Goal: Information Seeking & Learning: Learn about a topic

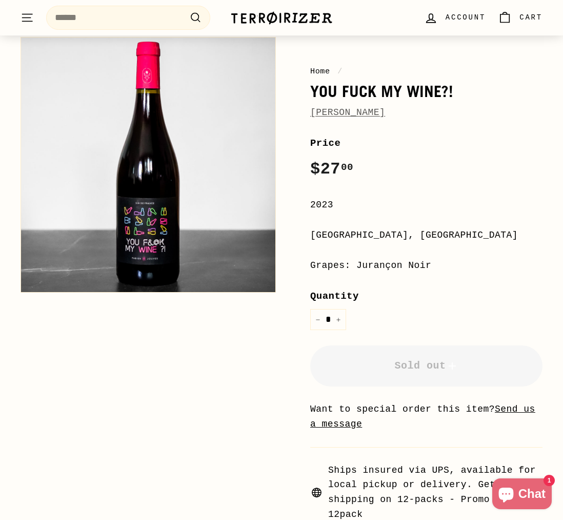
scroll to position [111, 0]
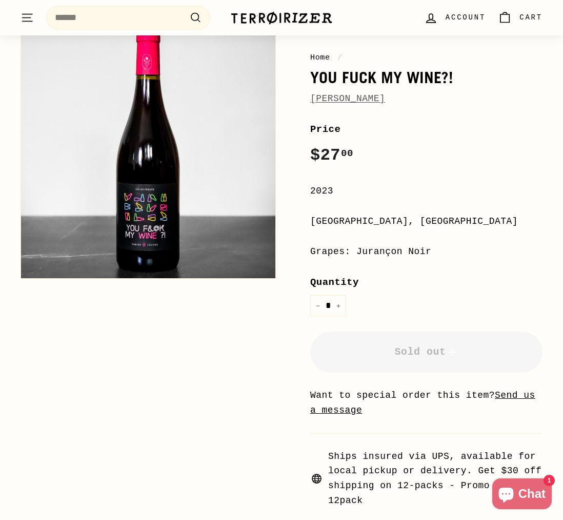
click at [470, 271] on div "**********" at bounding box center [426, 315] width 232 height 386
click at [391, 250] on div "Grapes: Jurançon Noir" at bounding box center [426, 251] width 232 height 15
drag, startPoint x: 391, startPoint y: 250, endPoint x: 407, endPoint y: 253, distance: 16.2
click at [407, 253] on div "Grapes: Jurançon Noir" at bounding box center [426, 251] width 232 height 15
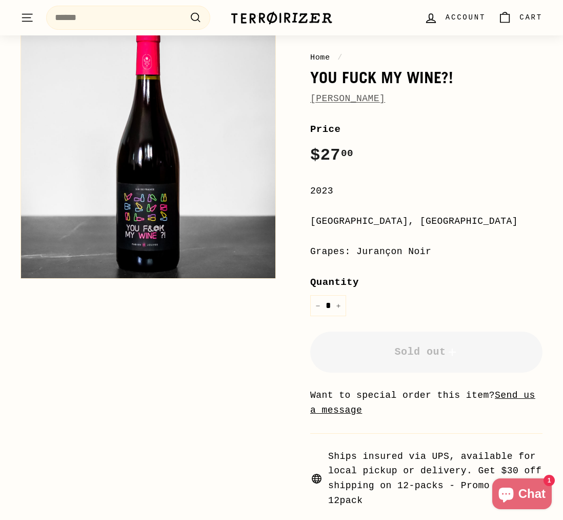
click at [407, 253] on div "Grapes: Jurançon Noir" at bounding box center [426, 251] width 232 height 15
drag, startPoint x: 407, startPoint y: 253, endPoint x: 378, endPoint y: 254, distance: 28.7
click at [378, 254] on div "Grapes: Jurançon Noir" at bounding box center [426, 251] width 232 height 15
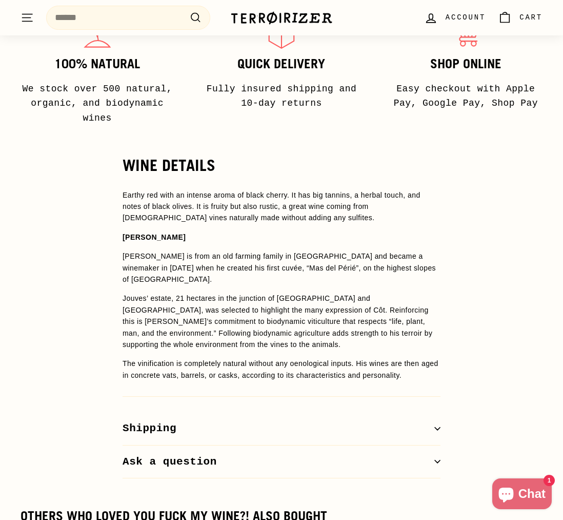
scroll to position [682, 0]
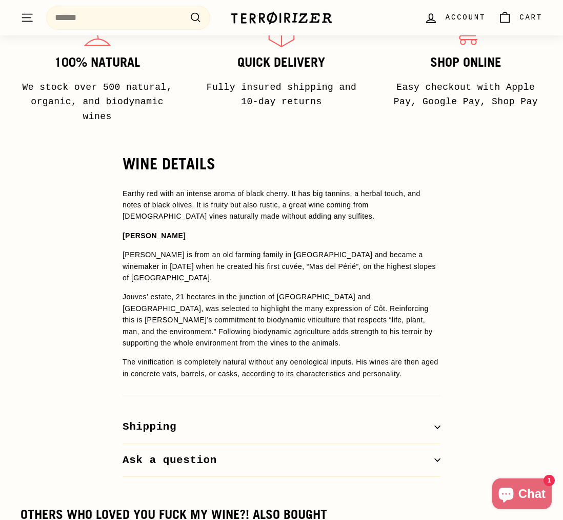
click at [246, 266] on p "[PERSON_NAME] is from an old farming family in [GEOGRAPHIC_DATA] and became a w…" at bounding box center [282, 266] width 318 height 34
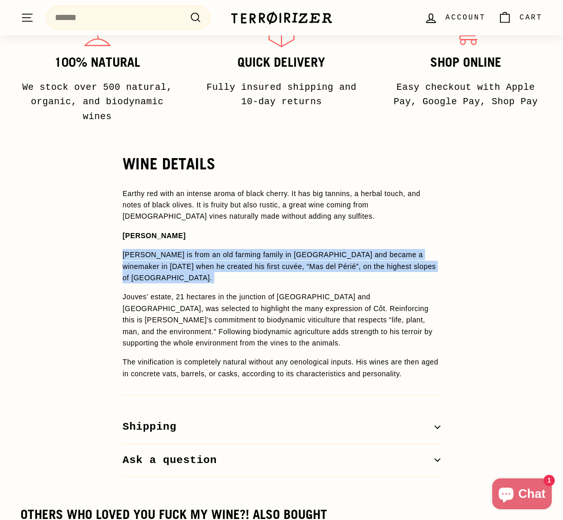
click at [246, 266] on p "[PERSON_NAME] is from an old farming family in [GEOGRAPHIC_DATA] and became a w…" at bounding box center [282, 266] width 318 height 34
click at [245, 188] on p "Earthy red with an intense aroma of black cherry. It has big tannins, a herbal …" at bounding box center [282, 205] width 318 height 34
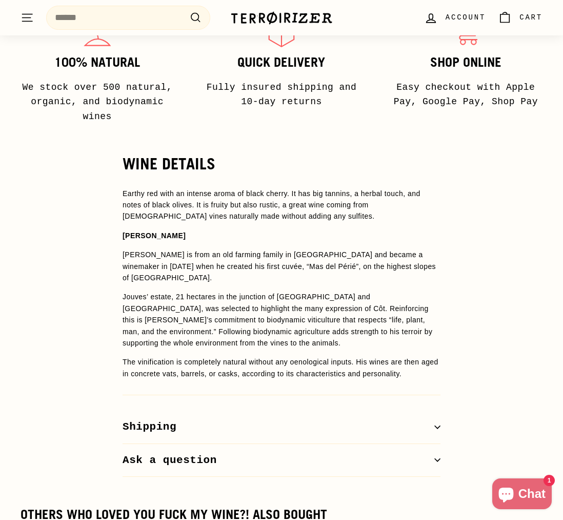
click at [212, 313] on p "Jouves’ estate, 21 hectares in the junction of [GEOGRAPHIC_DATA] and [GEOGRAPHI…" at bounding box center [282, 319] width 318 height 57
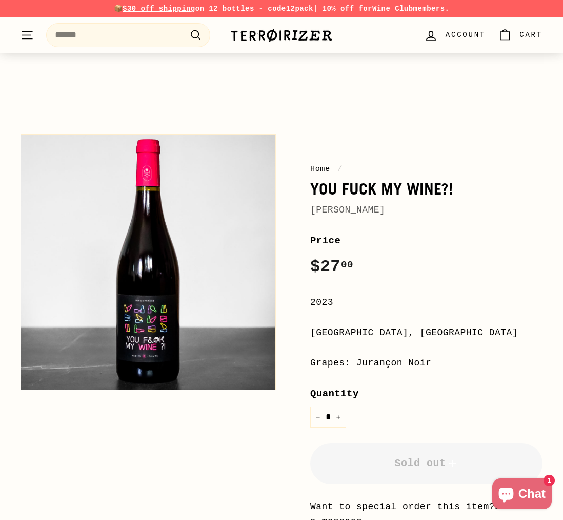
scroll to position [40, 0]
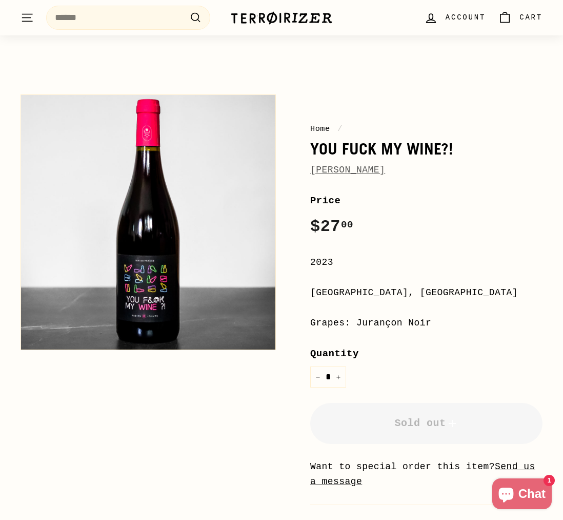
click at [390, 308] on div "**********" at bounding box center [426, 386] width 232 height 386
drag, startPoint x: 390, startPoint y: 308, endPoint x: 385, endPoint y: 295, distance: 14.3
click at [385, 295] on div "**********" at bounding box center [426, 386] width 232 height 386
click at [385, 295] on div "[GEOGRAPHIC_DATA], [GEOGRAPHIC_DATA]" at bounding box center [426, 292] width 232 height 15
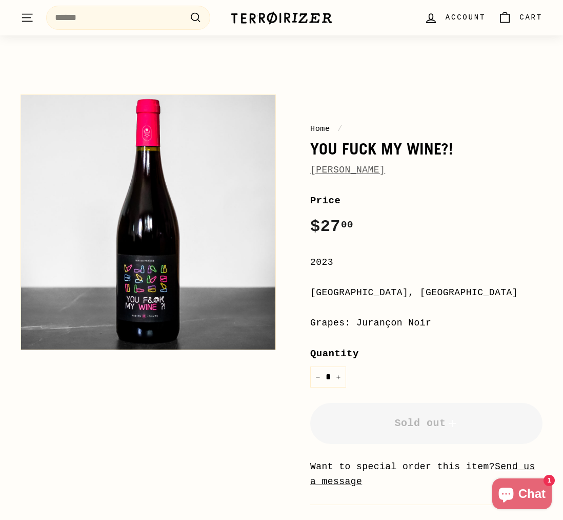
click at [385, 295] on div "[GEOGRAPHIC_DATA], [GEOGRAPHIC_DATA]" at bounding box center [426, 292] width 232 height 15
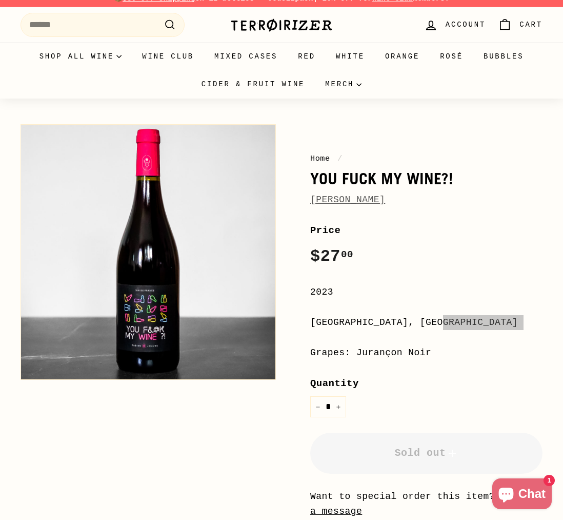
scroll to position [0, 0]
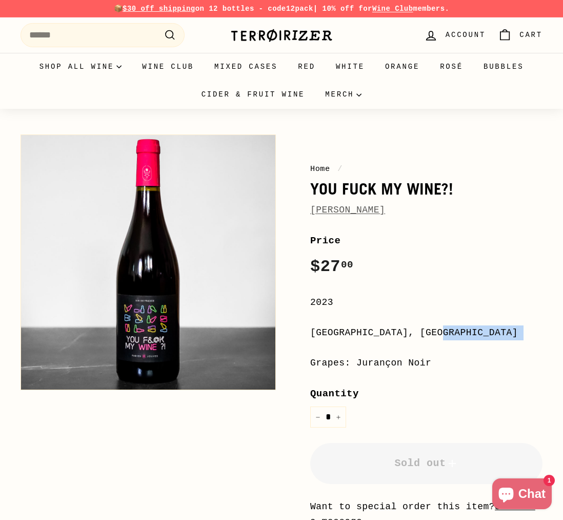
click at [335, 178] on div "Home / You Fuck My Wine?! [PERSON_NAME]" at bounding box center [426, 190] width 232 height 55
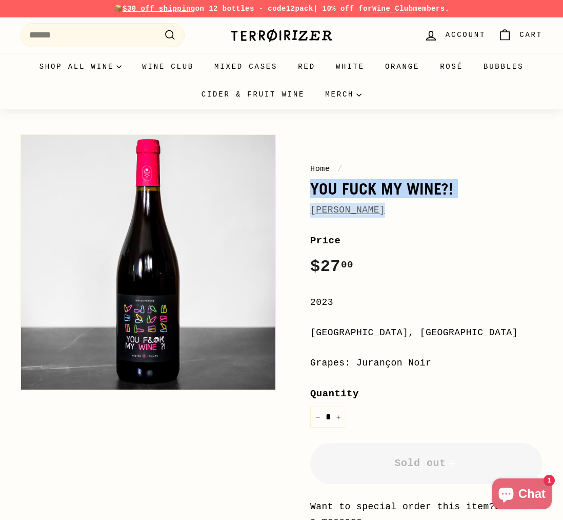
drag, startPoint x: 335, startPoint y: 178, endPoint x: 365, endPoint y: 213, distance: 45.8
click at [365, 213] on div "Home / You Fuck My Wine?! [PERSON_NAME]" at bounding box center [426, 190] width 232 height 55
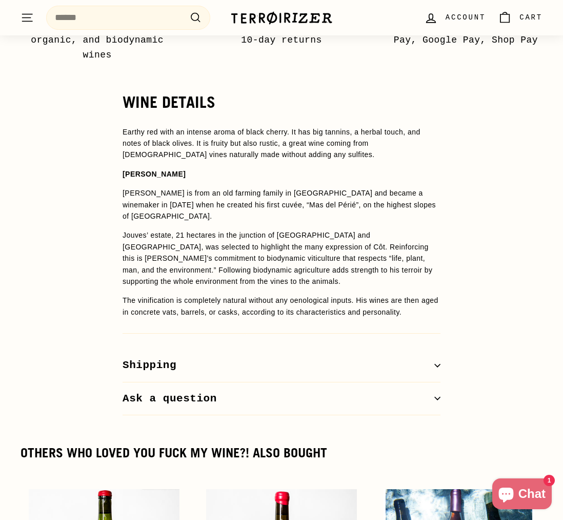
scroll to position [741, 0]
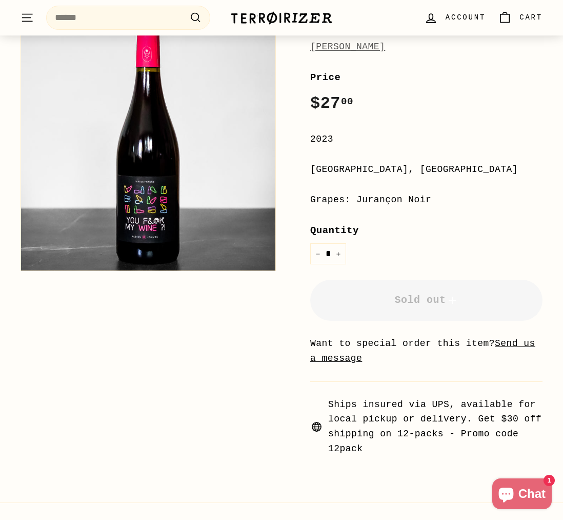
scroll to position [232, 0]
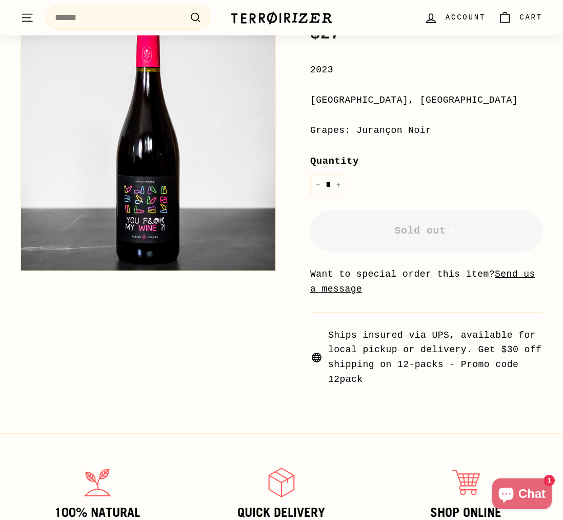
drag, startPoint x: 441, startPoint y: 127, endPoint x: 358, endPoint y: 129, distance: 82.6
click at [358, 129] on div "Grapes: Jurançon Noir" at bounding box center [426, 130] width 232 height 15
copy div "Jurançon Noir"
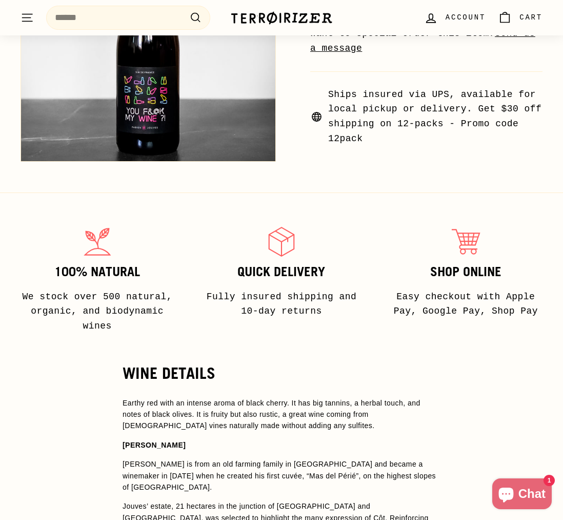
scroll to position [660, 0]
